Goal: Transaction & Acquisition: Purchase product/service

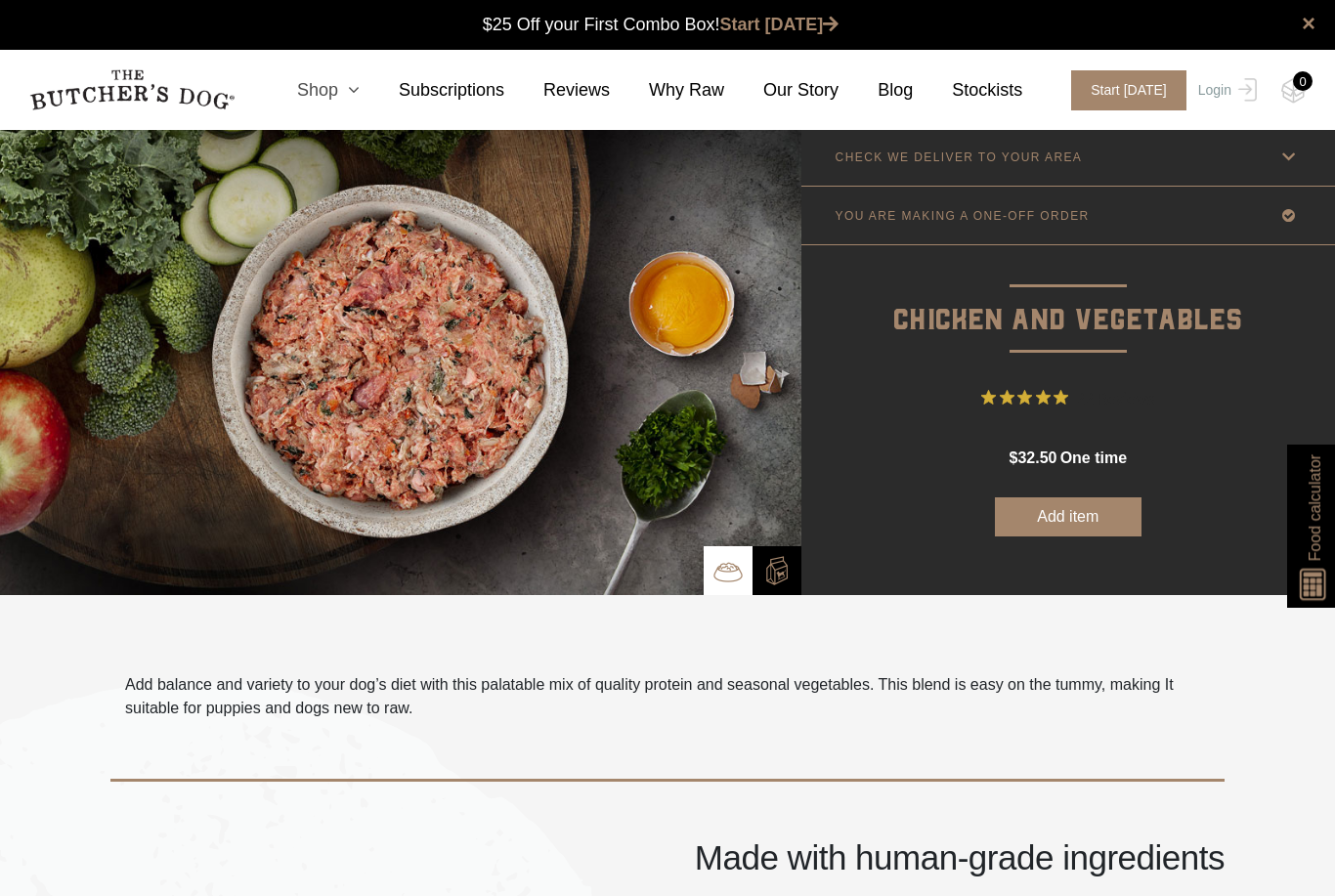
click at [356, 94] on icon at bounding box center [349, 90] width 22 height 18
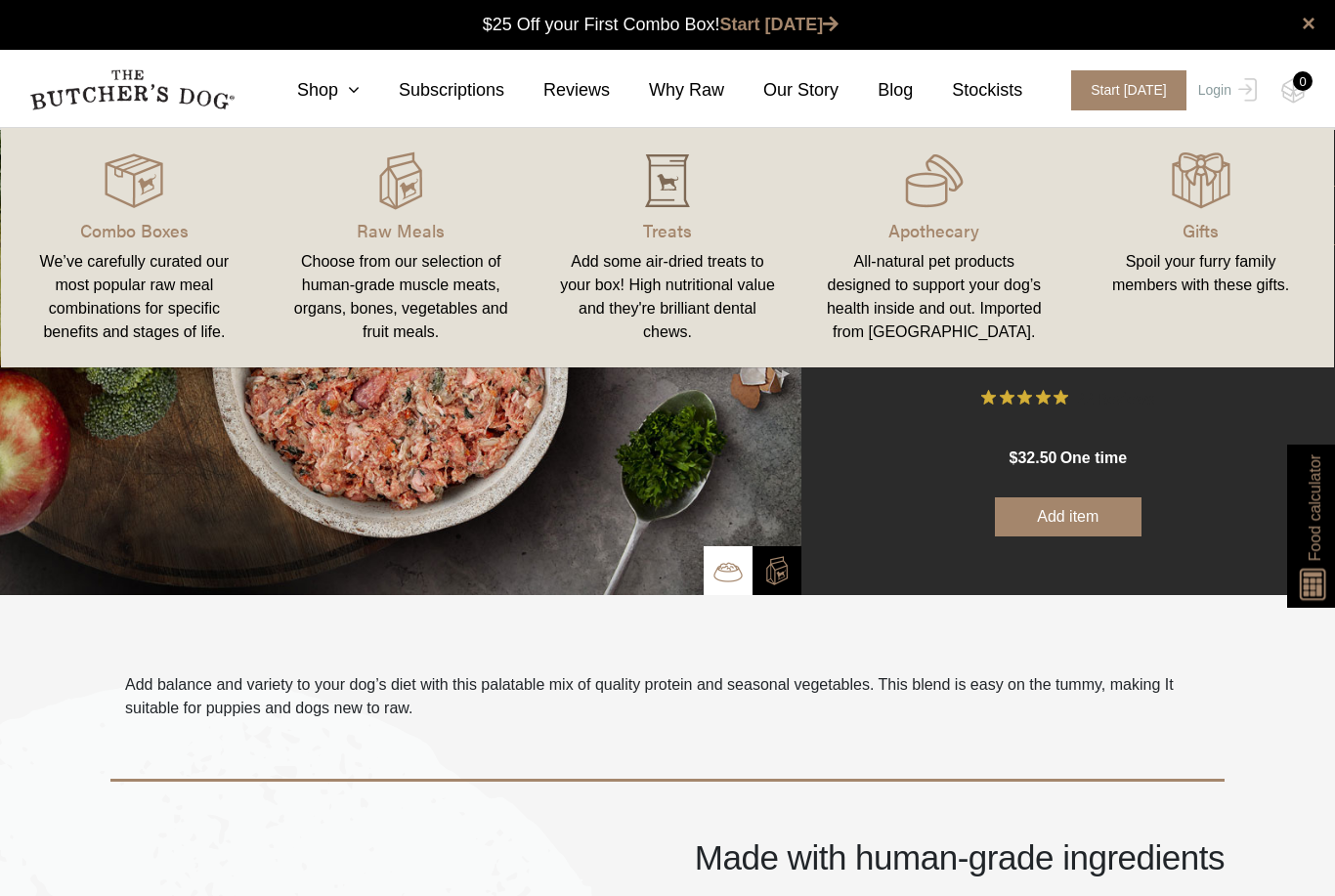
click at [680, 193] on img at bounding box center [667, 180] width 58 height 58
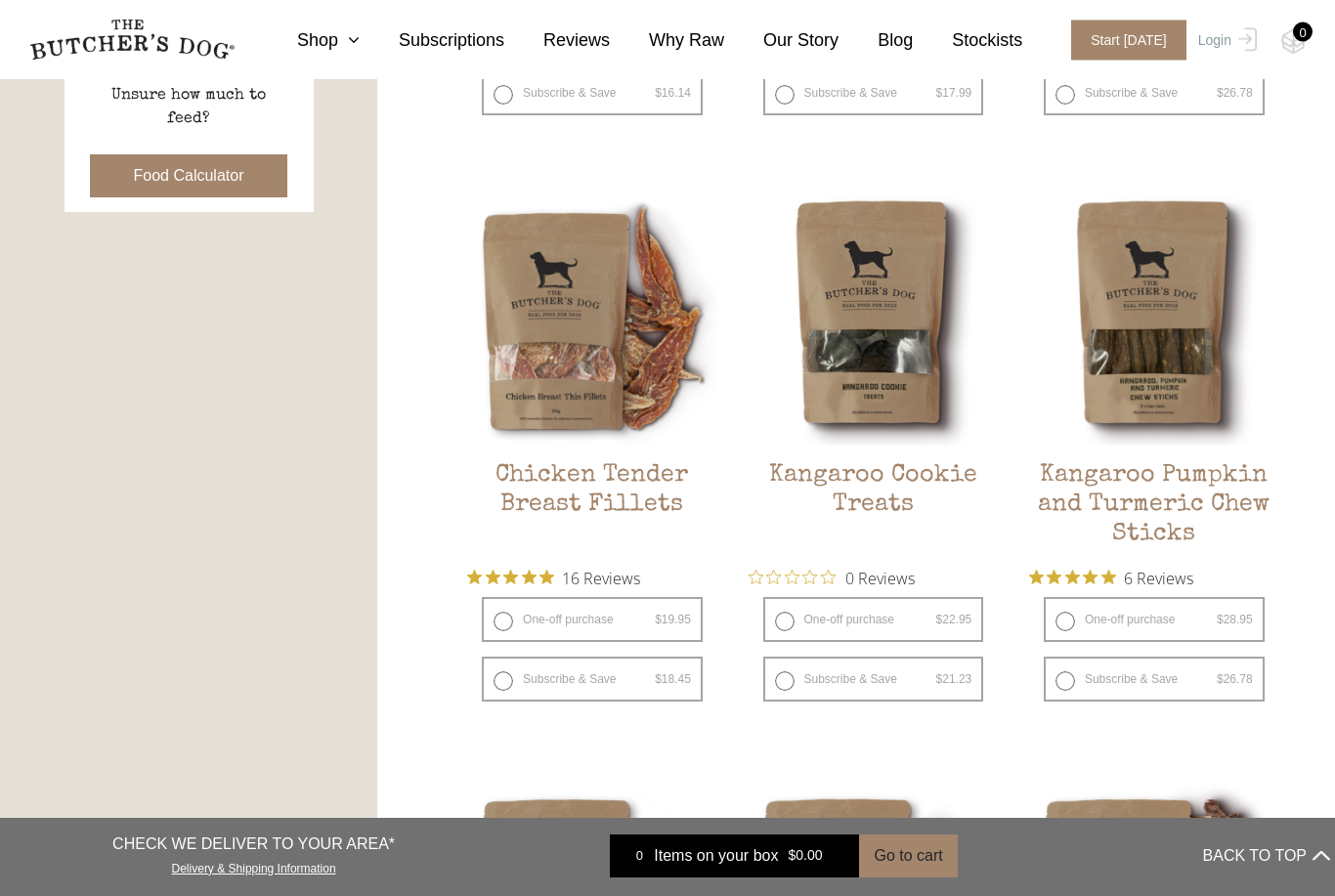
scroll to position [979, 0]
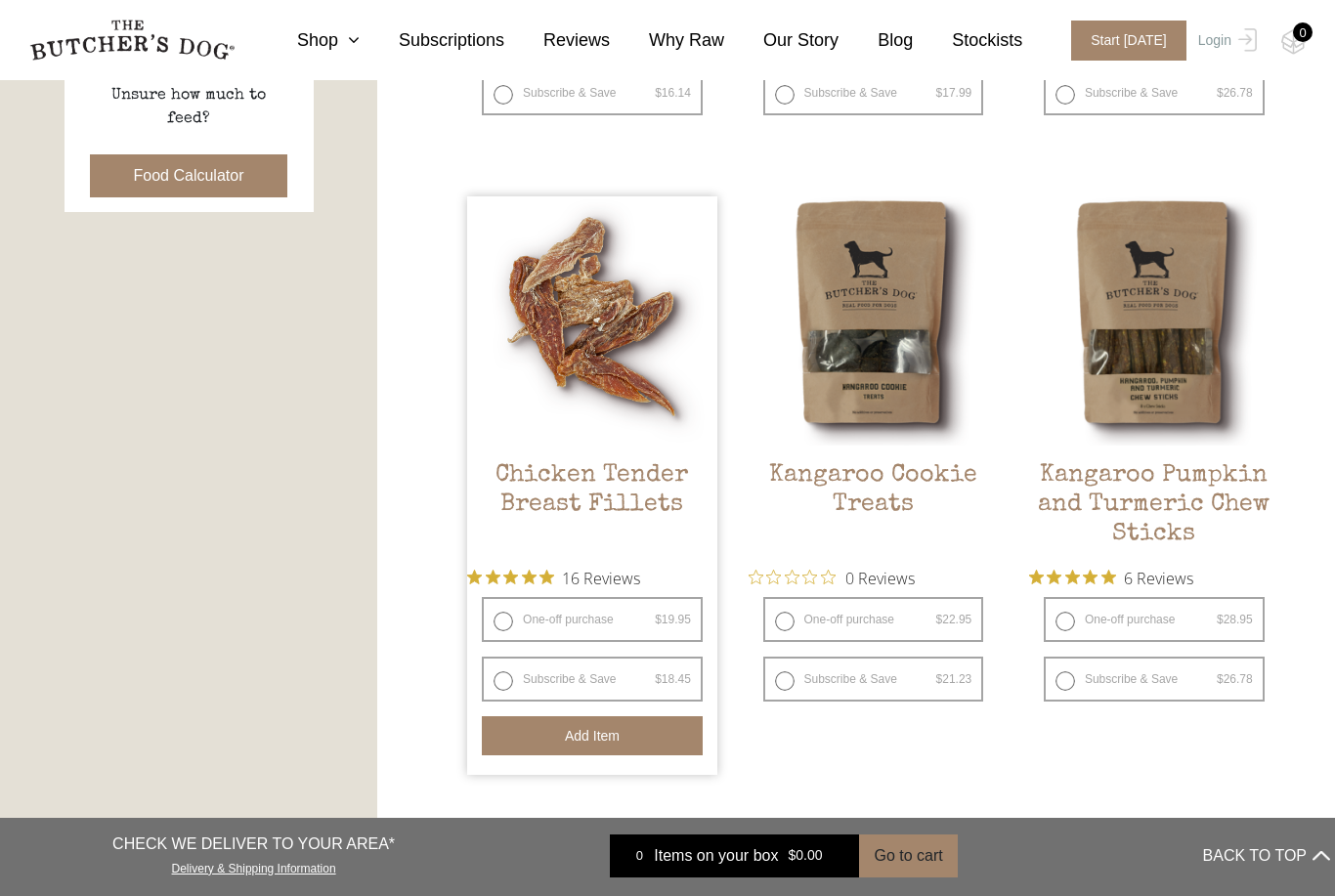
click at [571, 735] on button "Add item" at bounding box center [591, 735] width 221 height 39
click at [577, 743] on button "Add item" at bounding box center [591, 735] width 221 height 39
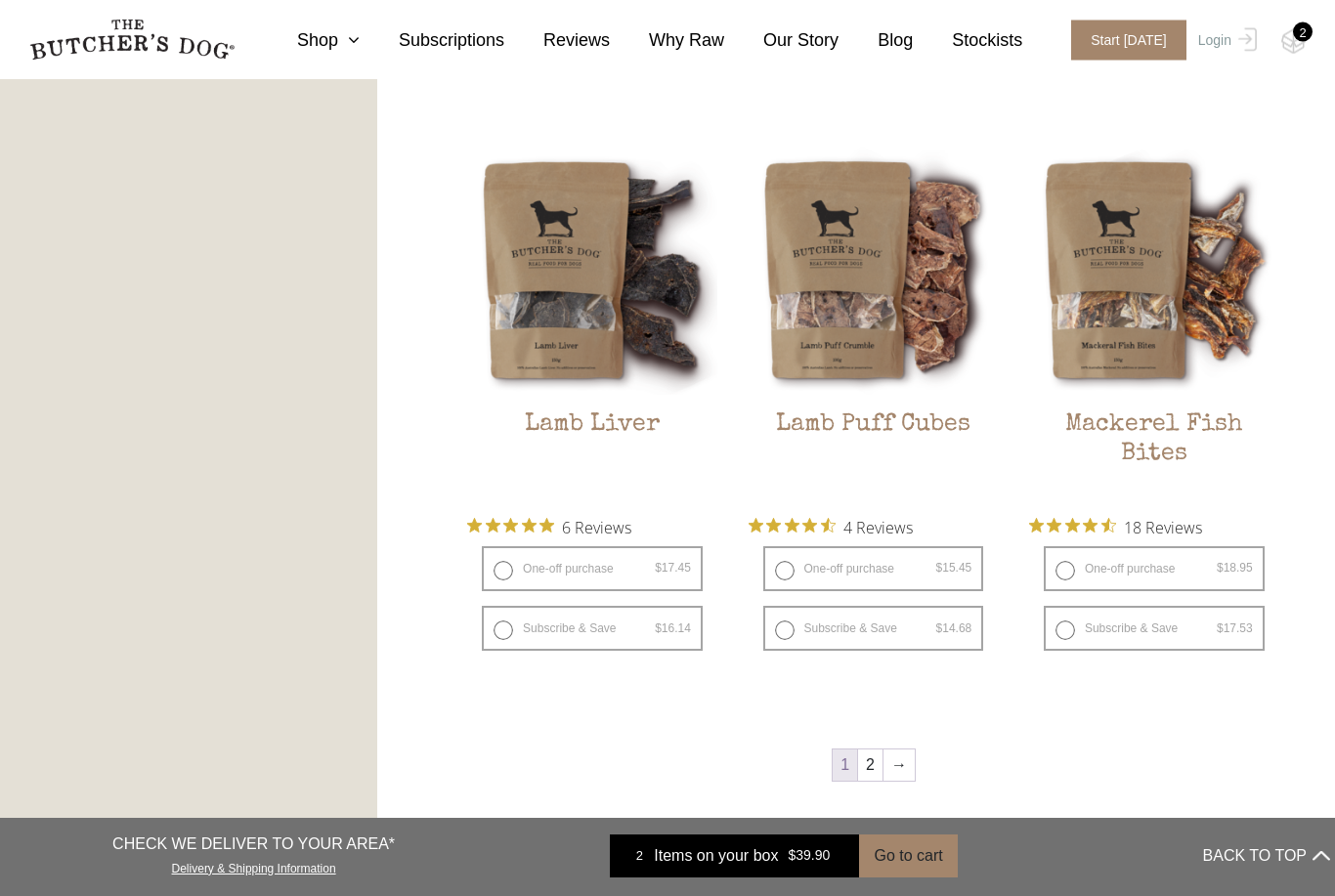
scroll to position [2257, 0]
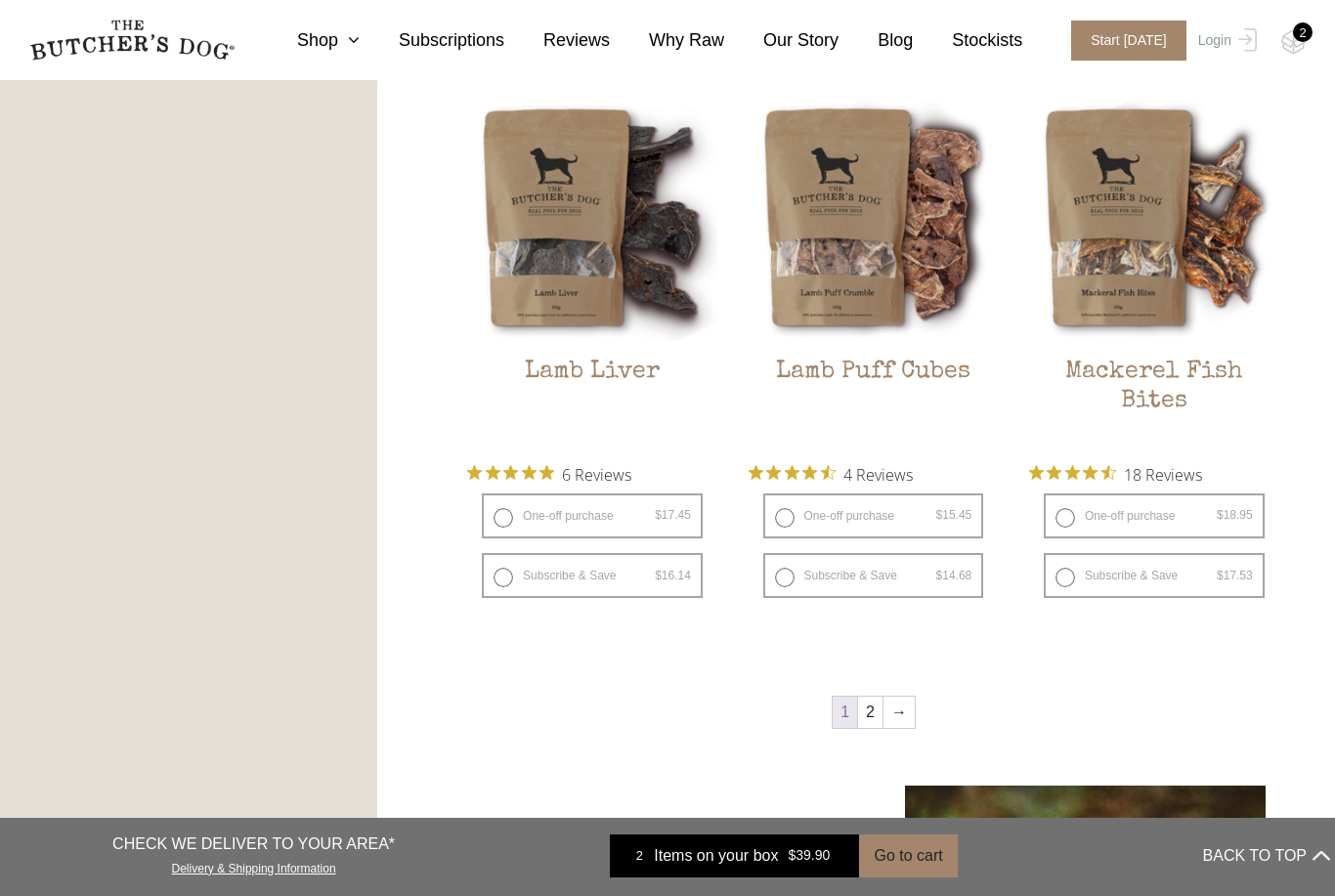
click at [901, 716] on link "→" at bounding box center [899, 713] width 32 height 32
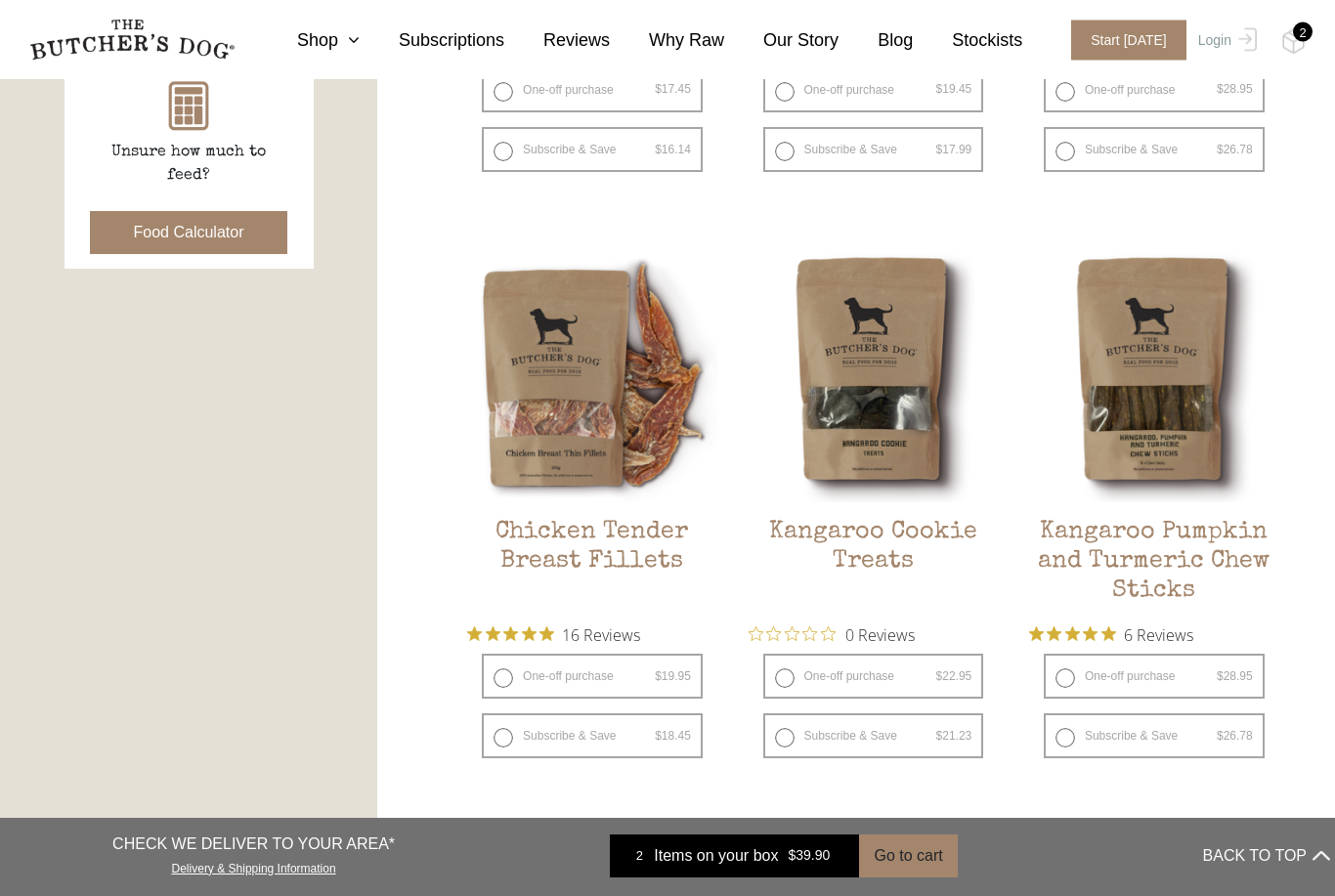
scroll to position [923, 0]
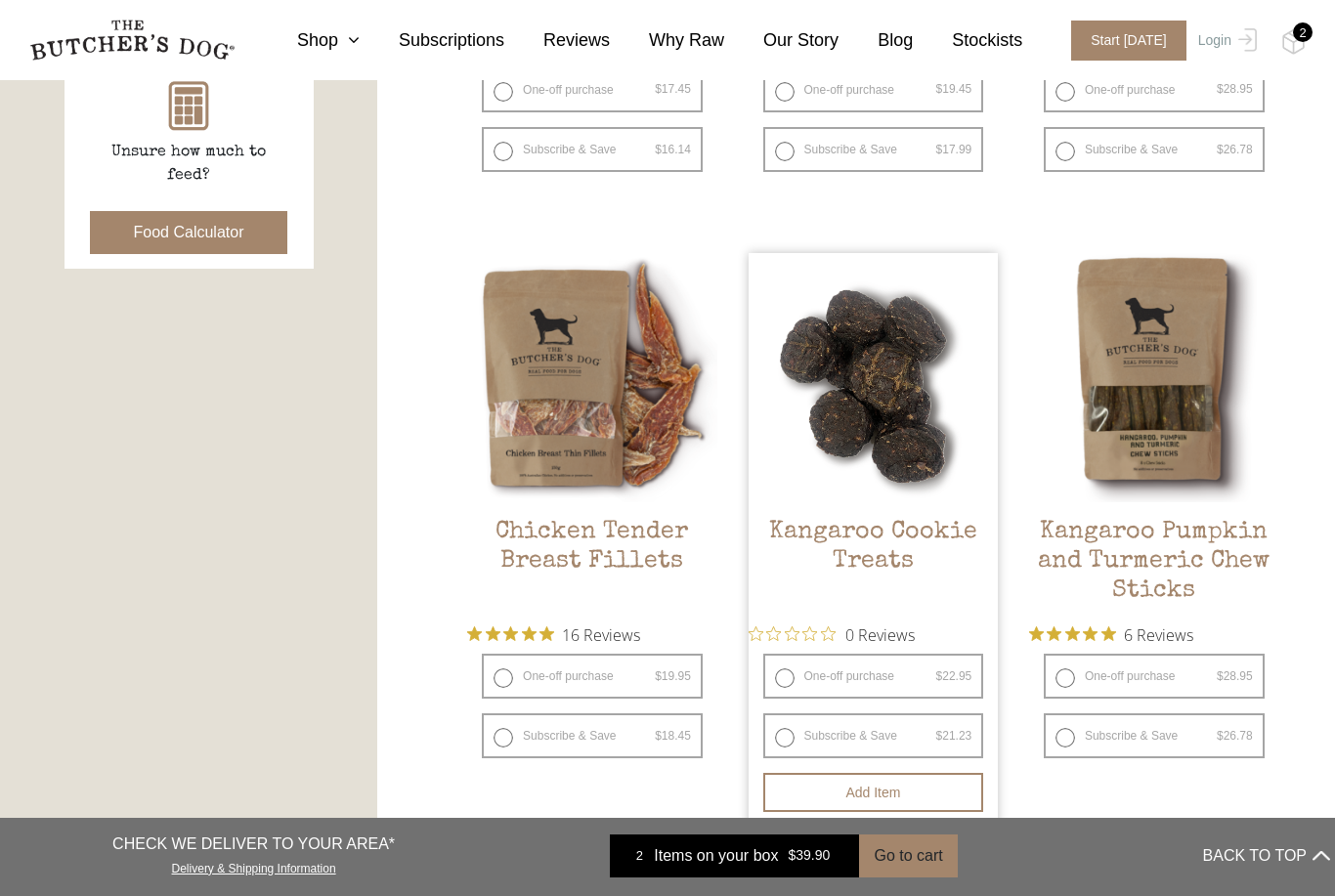
click at [788, 682] on label "One-off purchase $ 22.95 — or subscribe and save 7.5%" at bounding box center [873, 675] width 221 height 45
radio input "true"
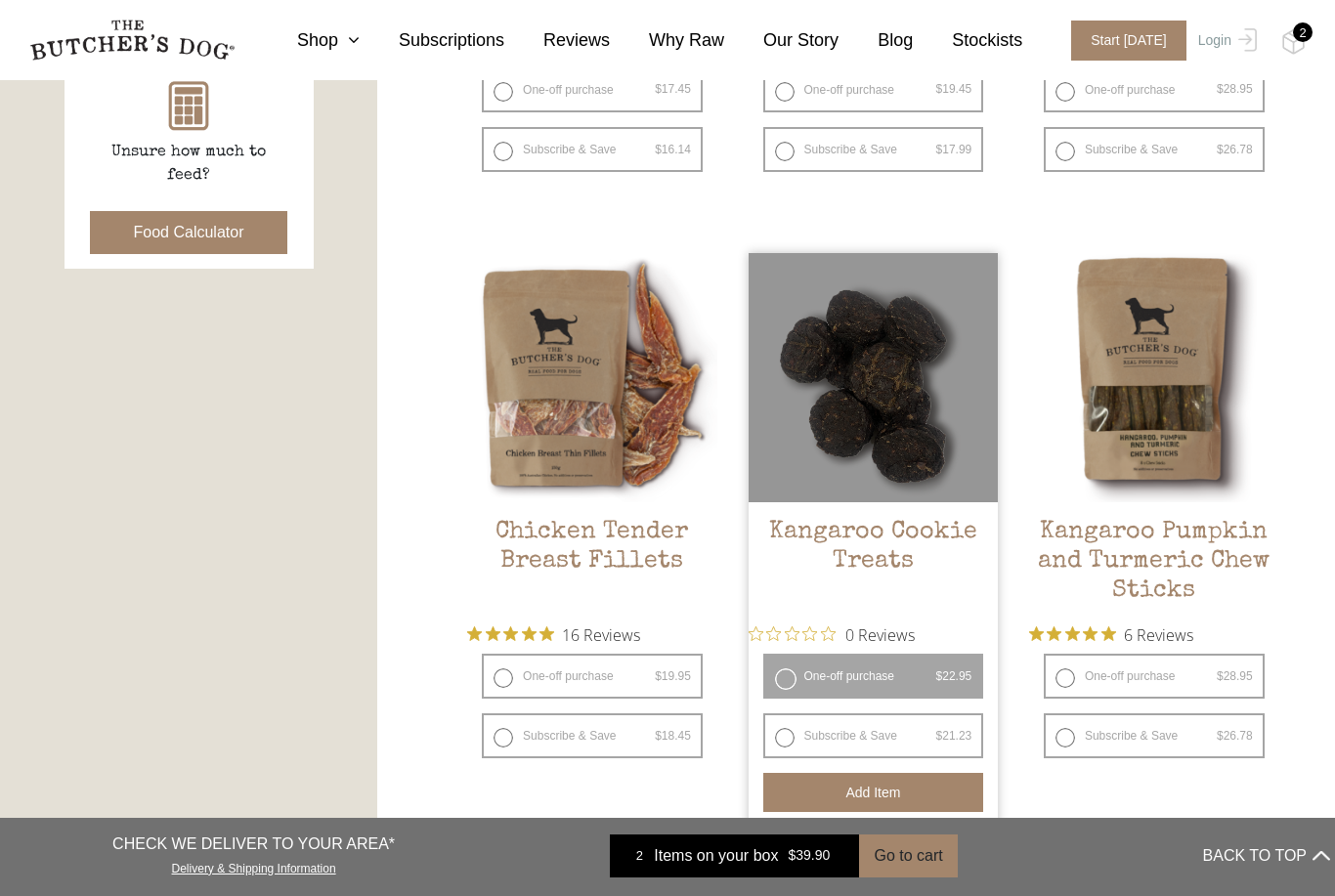
click at [872, 801] on button "Add item" at bounding box center [873, 792] width 221 height 39
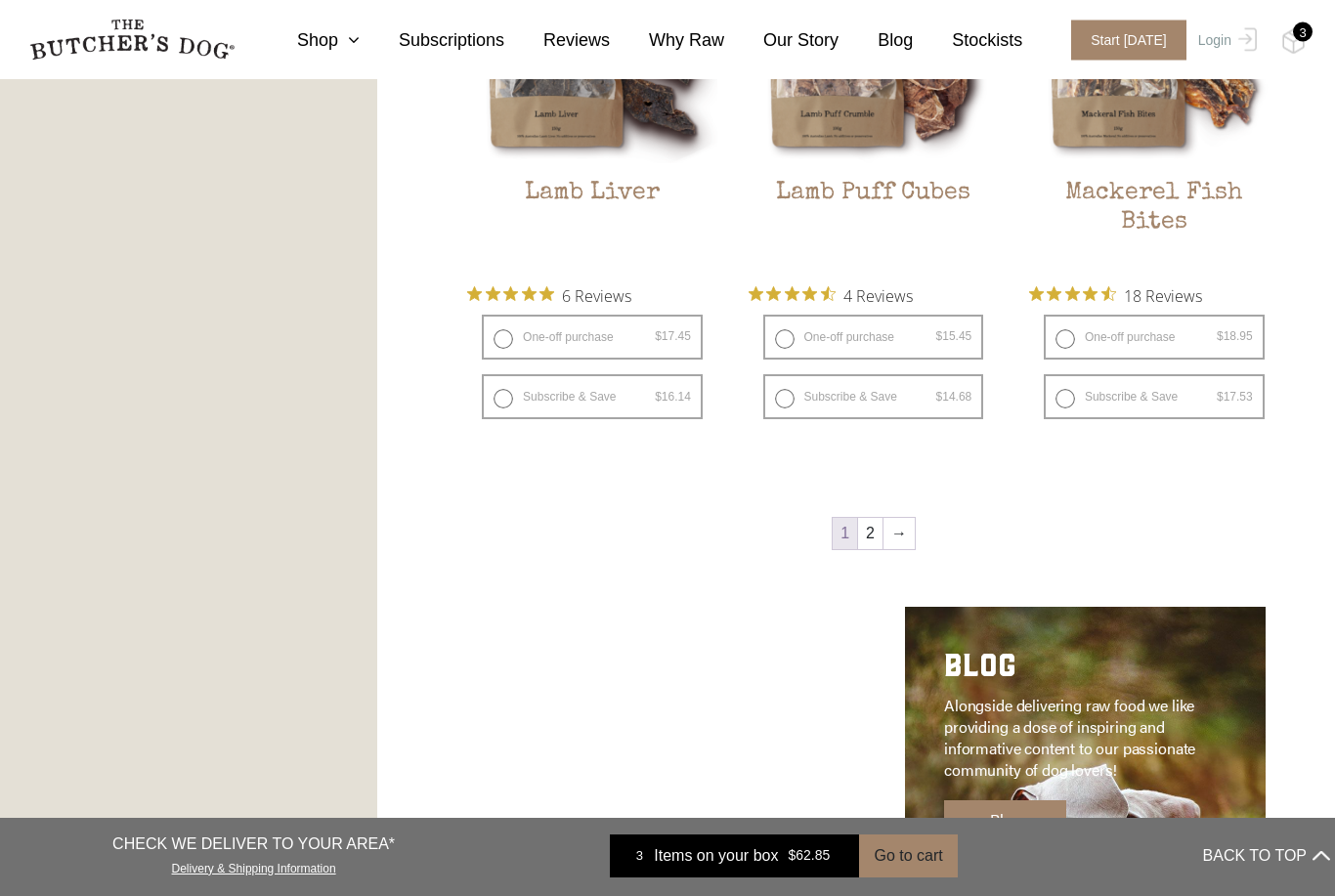
scroll to position [2475, 0]
click at [888, 536] on link "→" at bounding box center [899, 534] width 32 height 32
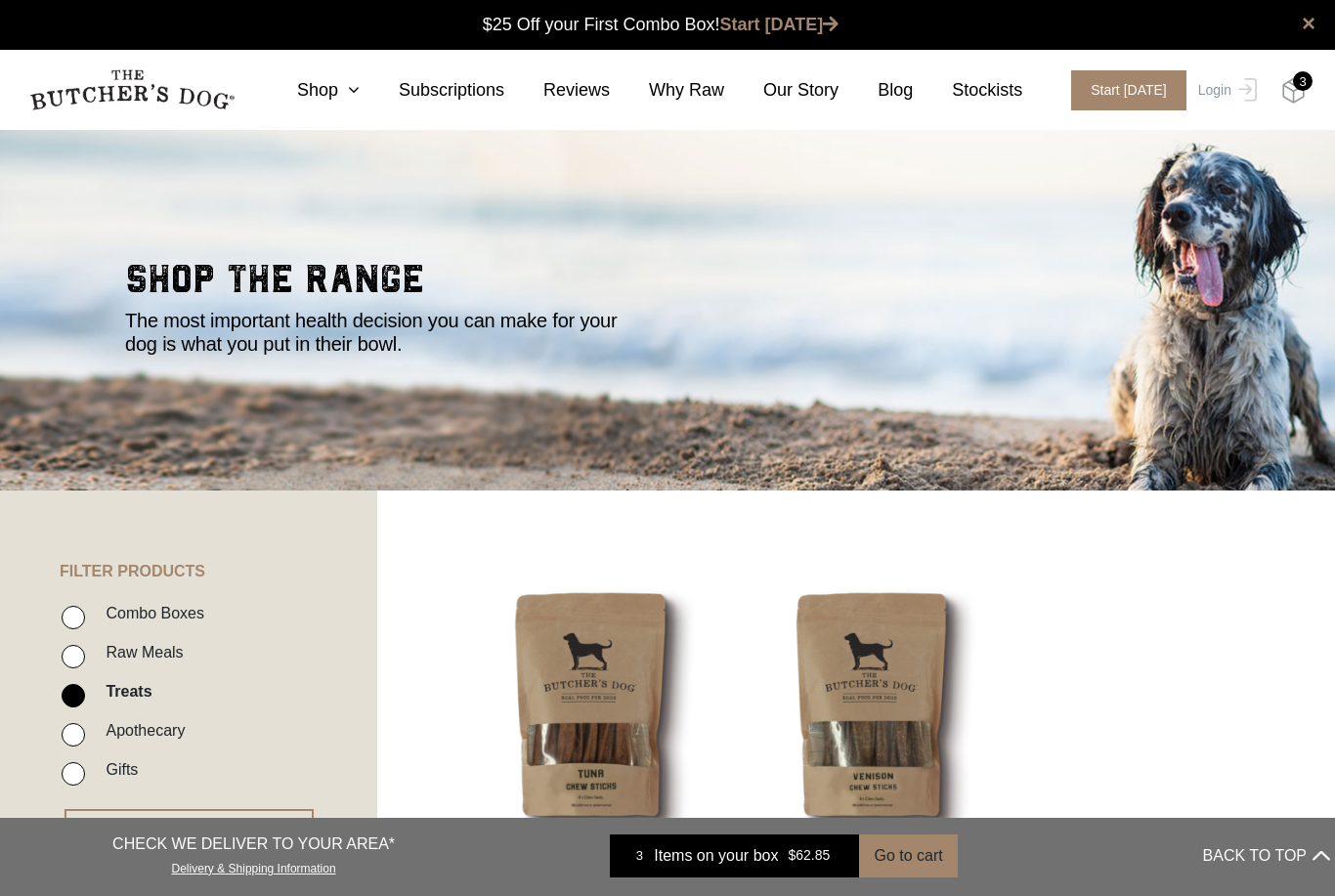
click at [1289, 87] on img at bounding box center [1293, 91] width 25 height 26
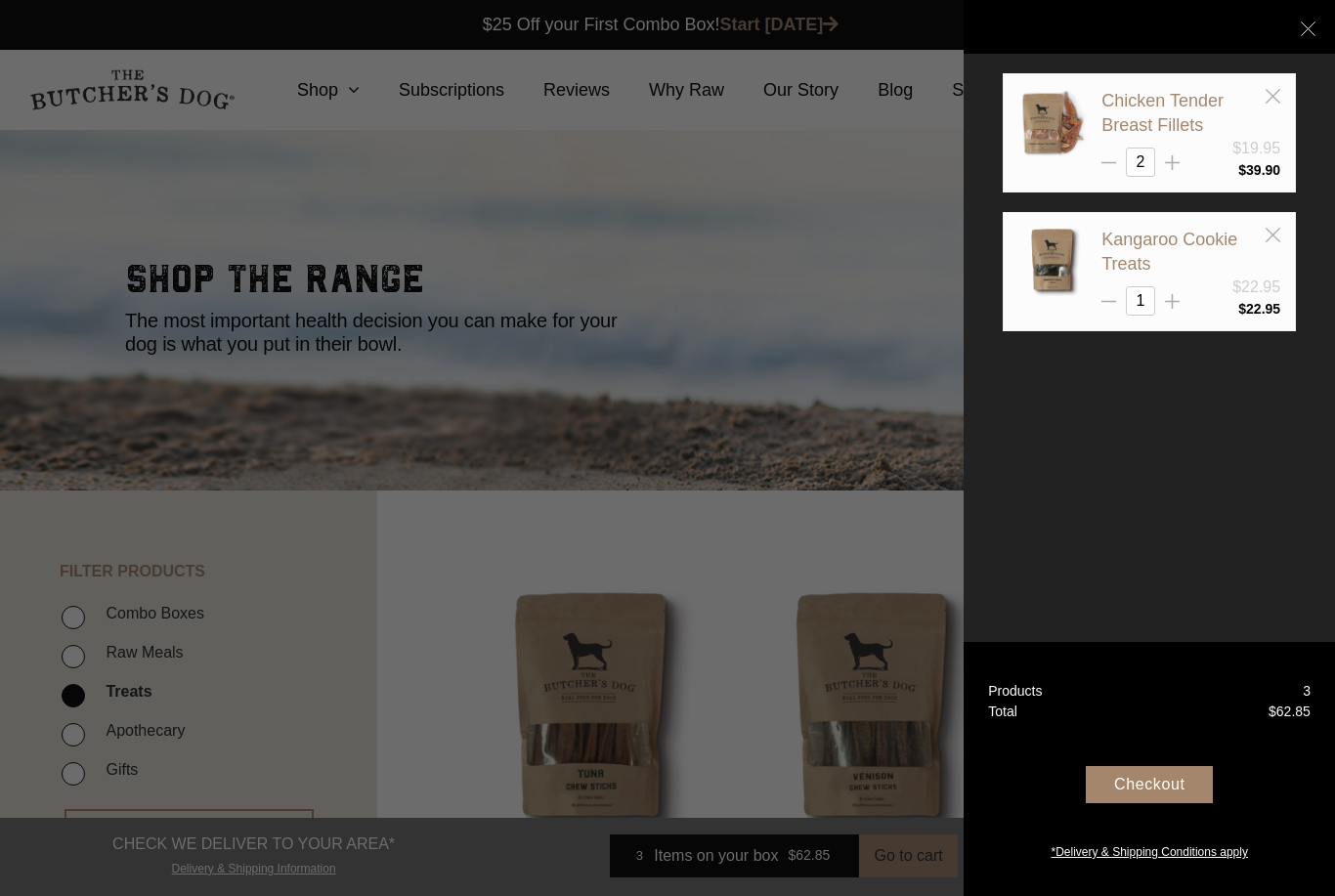
click at [1166, 803] on div "Checkout" at bounding box center [1149, 784] width 127 height 37
